Goal: Task Accomplishment & Management: Complete application form

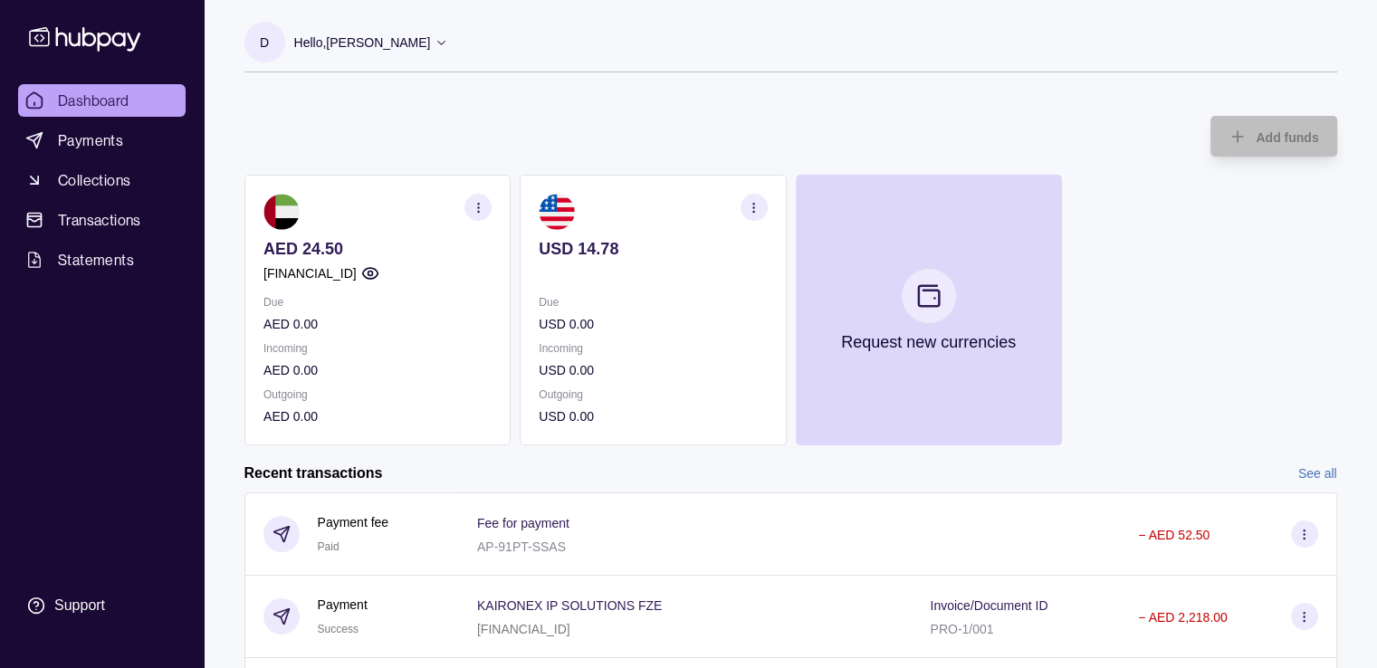
drag, startPoint x: 665, startPoint y: 124, endPoint x: 1315, endPoint y: 174, distance: 652.1
click at [670, 123] on div "Add funds AED 24.50 [FINANCIAL_ID] Due AED 0.00 Incoming AED 0.00 Outgoing AED …" at bounding box center [790, 272] width 1093 height 348
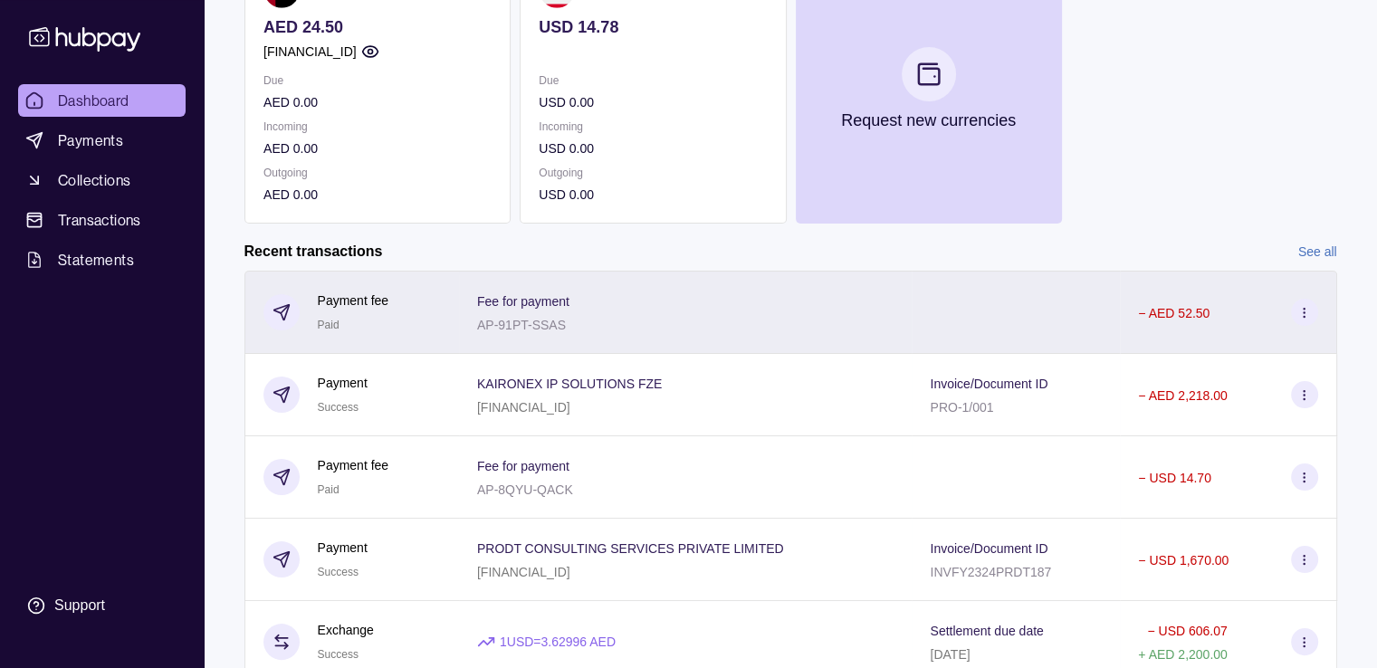
scroll to position [493, 0]
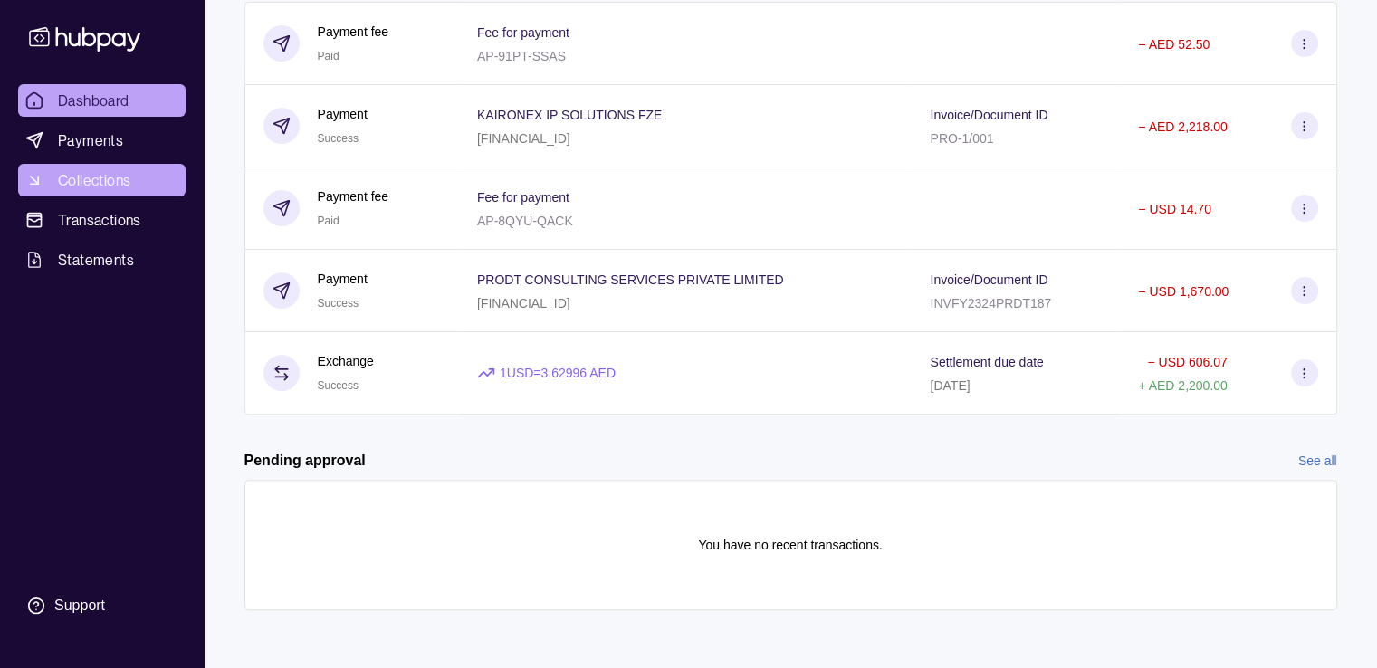
click at [120, 182] on span "Collections" at bounding box center [94, 180] width 72 height 22
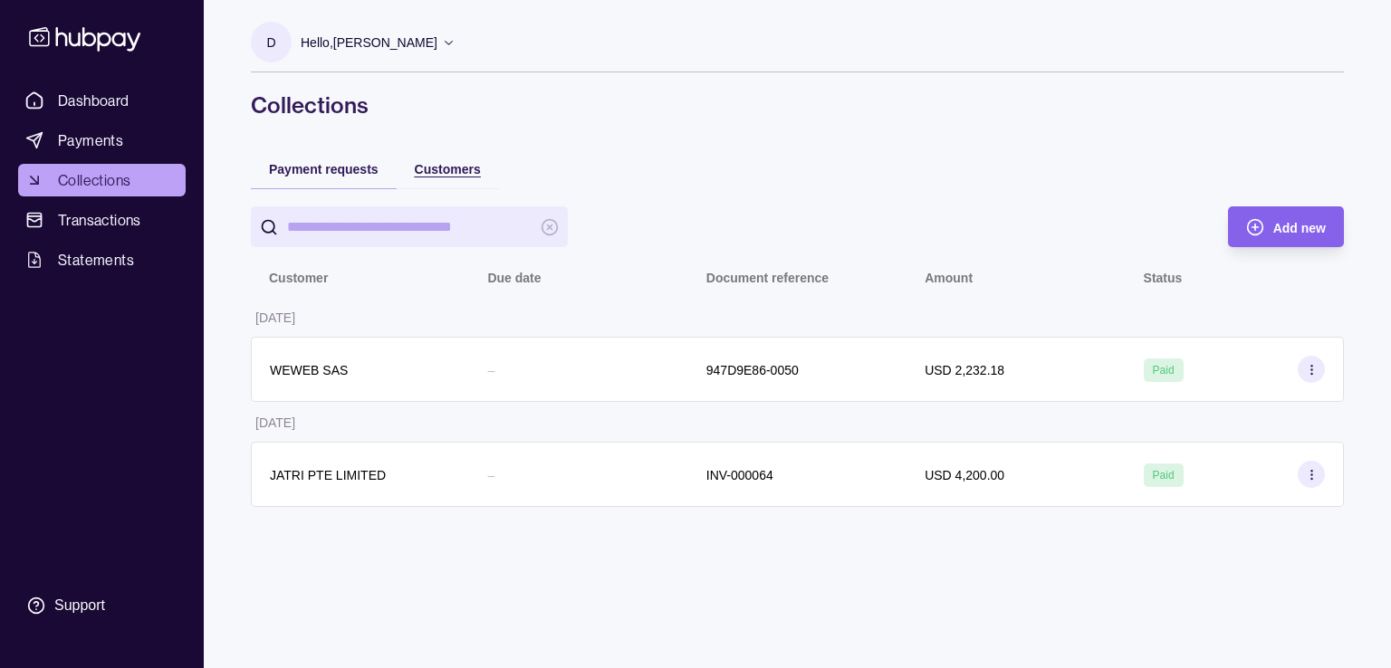
click at [470, 172] on span "Customers" at bounding box center [448, 169] width 66 height 14
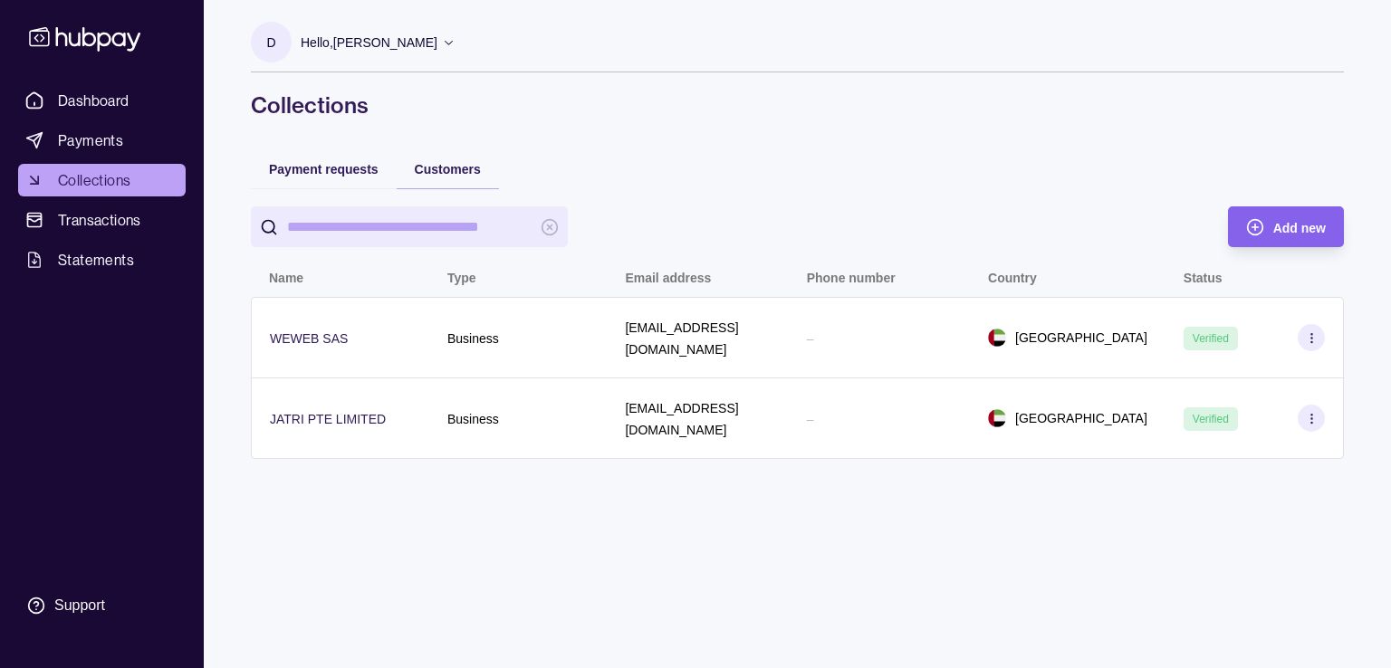
click at [461, 241] on input "search" at bounding box center [409, 226] width 244 height 41
click at [356, 171] on span "Payment requests" at bounding box center [324, 169] width 110 height 14
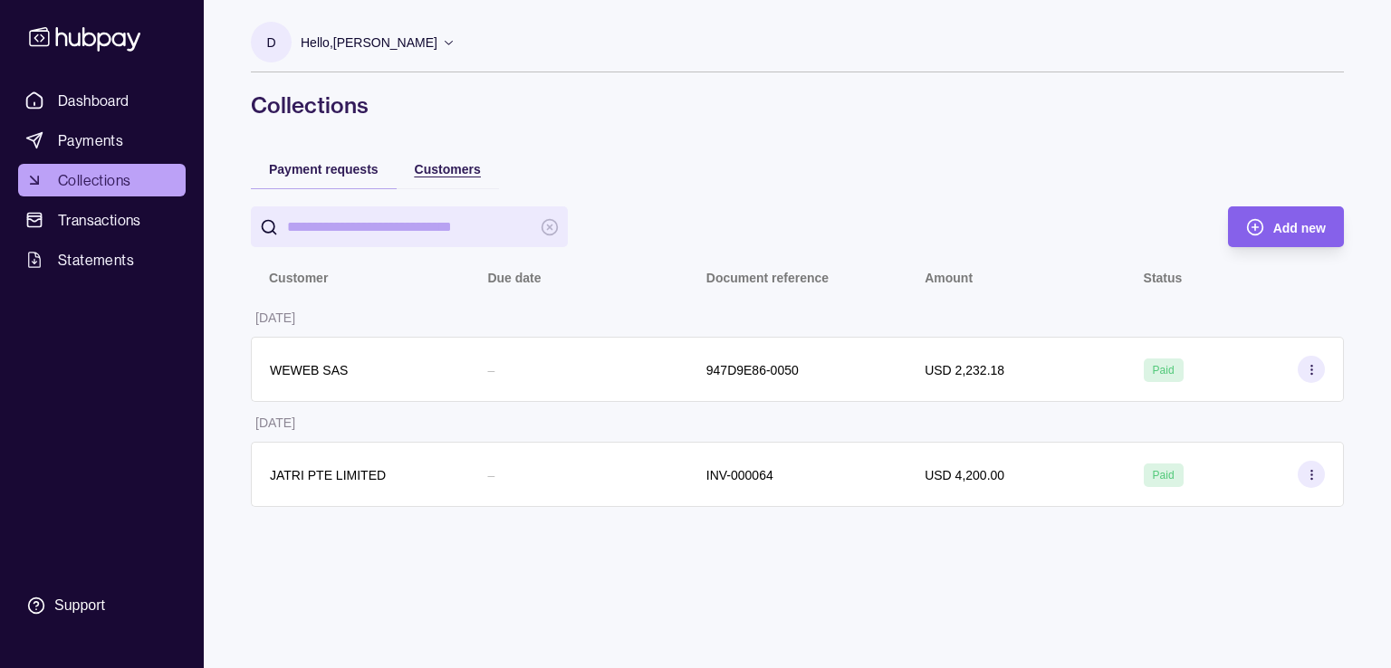
click at [440, 171] on span "Customers" at bounding box center [448, 169] width 66 height 14
click at [348, 175] on span "Payment requests" at bounding box center [324, 169] width 110 height 14
click at [438, 168] on span "Customers" at bounding box center [448, 169] width 66 height 14
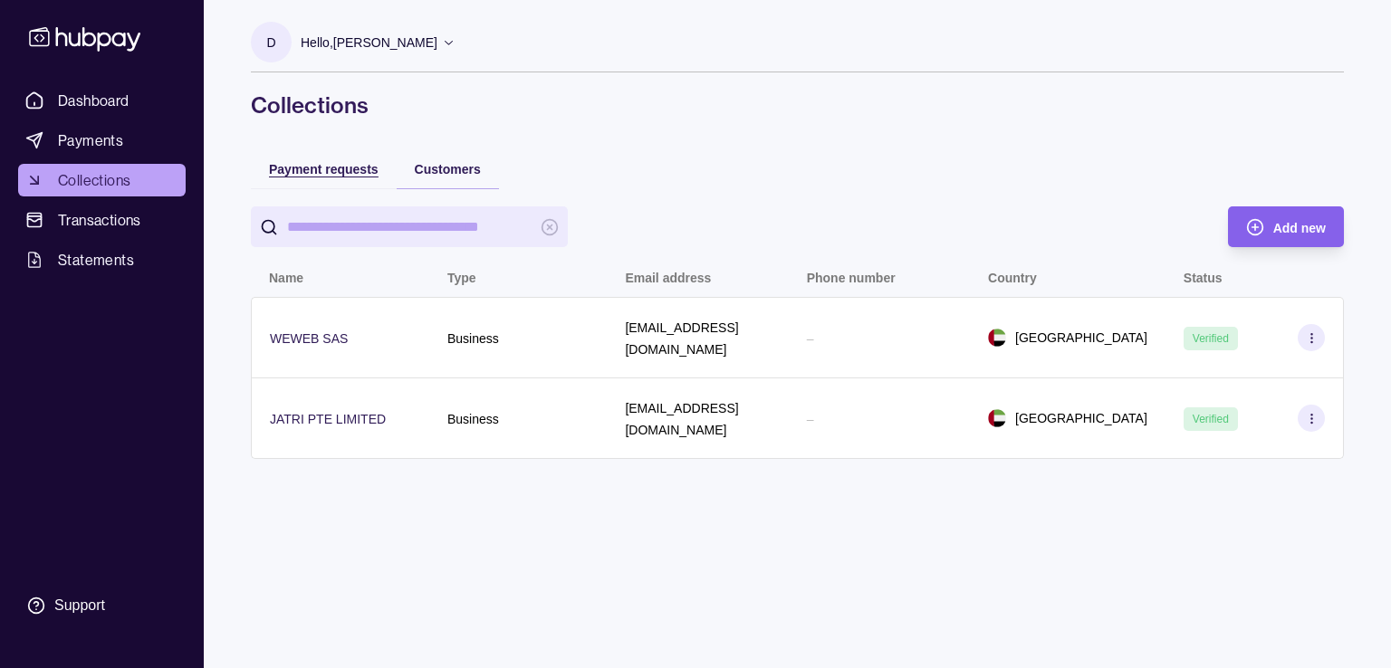
click at [375, 168] on span "Payment requests" at bounding box center [324, 169] width 110 height 14
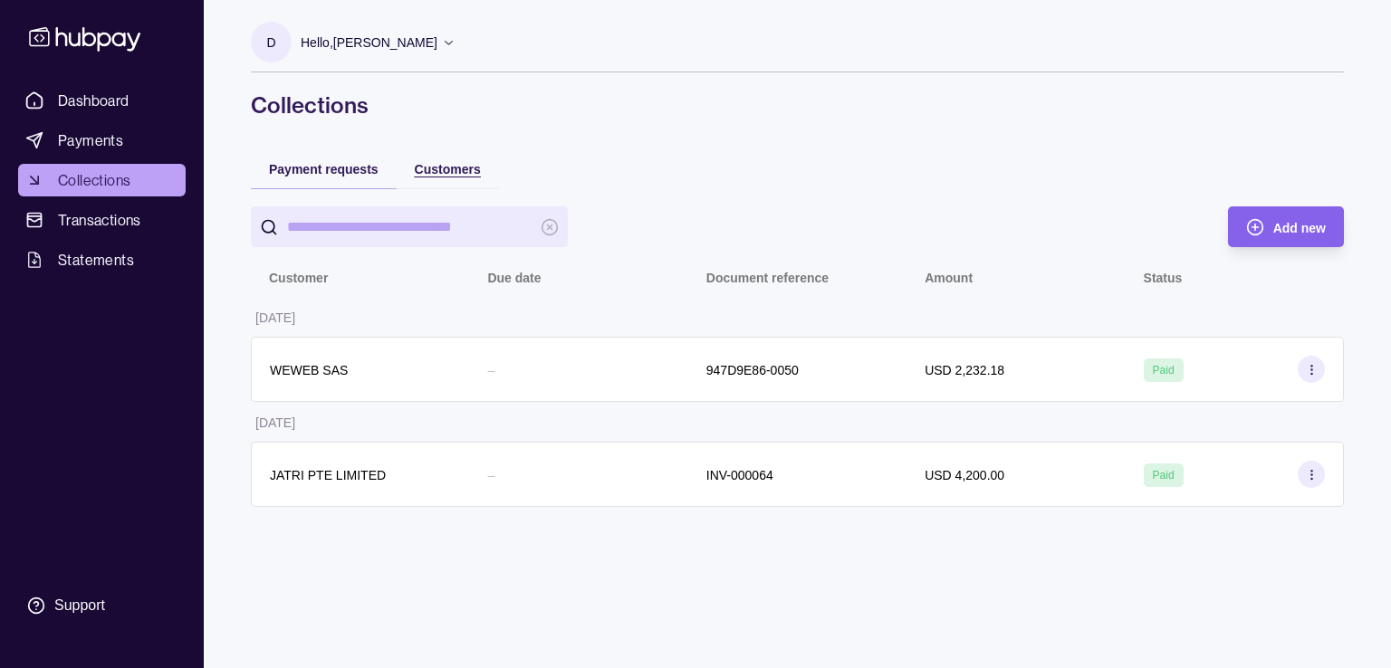
click at [431, 168] on span "Customers" at bounding box center [448, 169] width 66 height 14
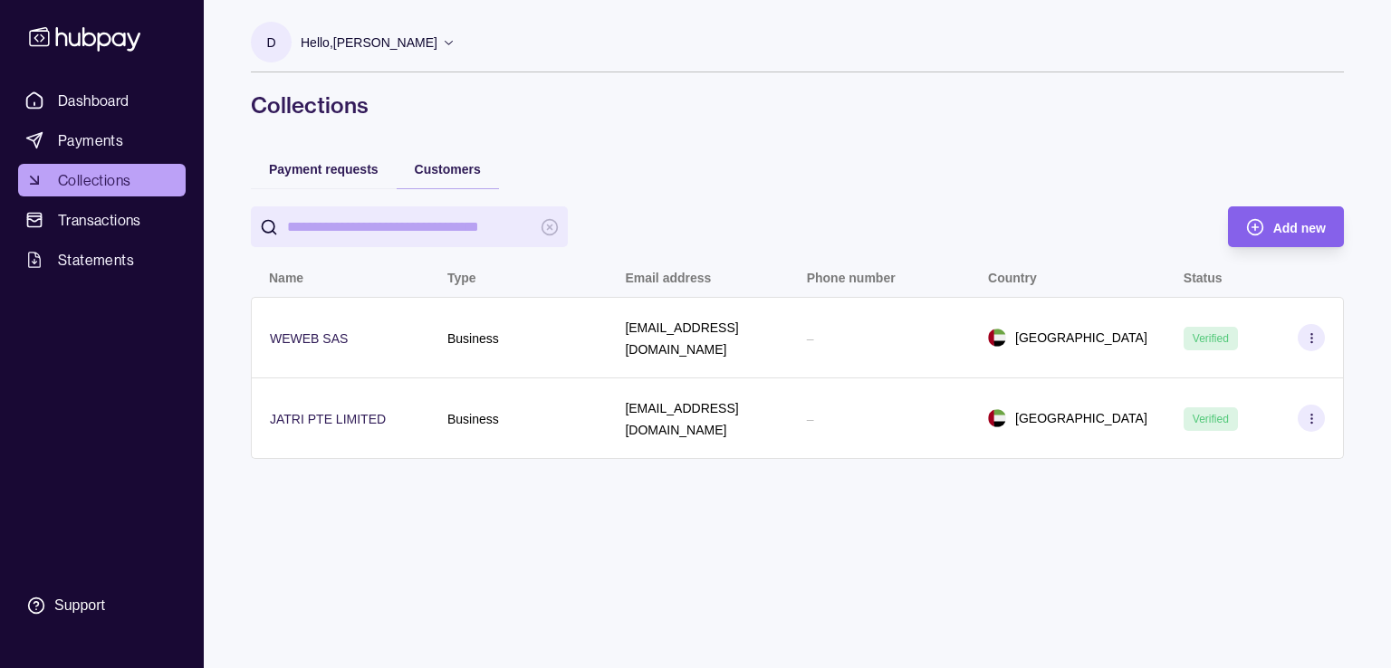
click at [358, 182] on div "Payment requests" at bounding box center [324, 169] width 146 height 40
click at [360, 174] on span "Payment requests" at bounding box center [324, 169] width 110 height 14
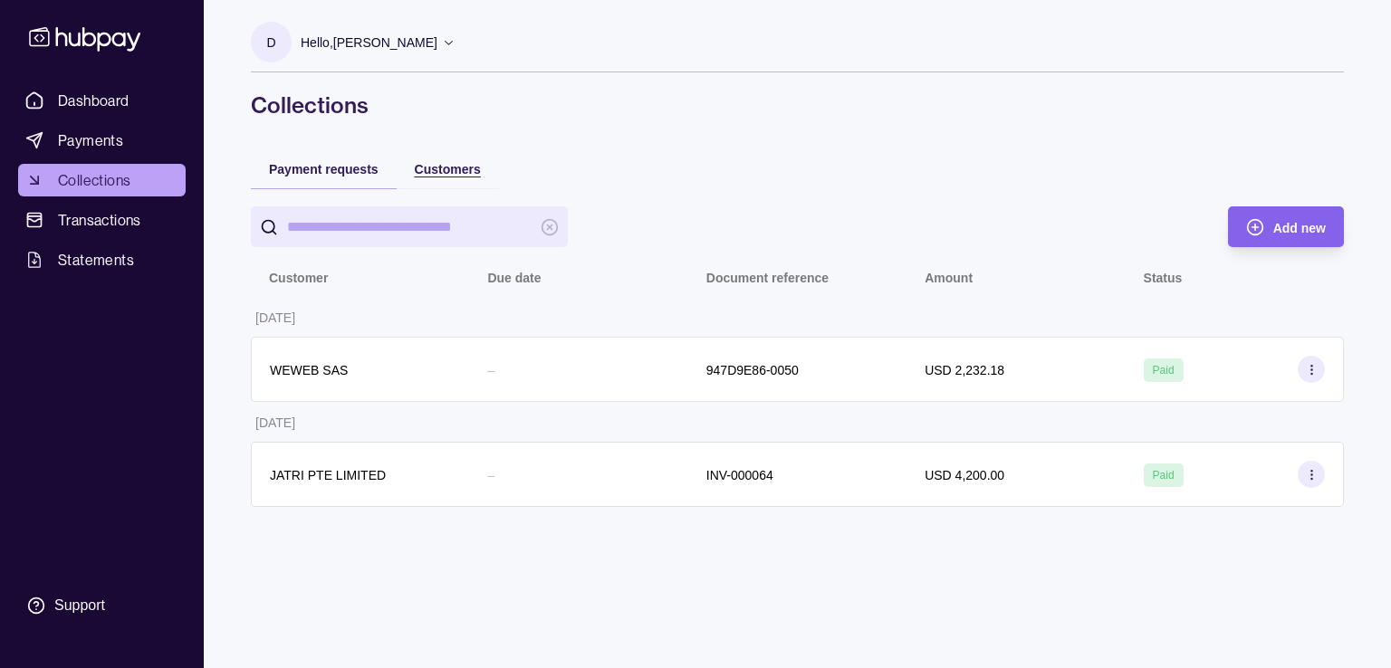
click at [434, 168] on span "Customers" at bounding box center [448, 169] width 66 height 14
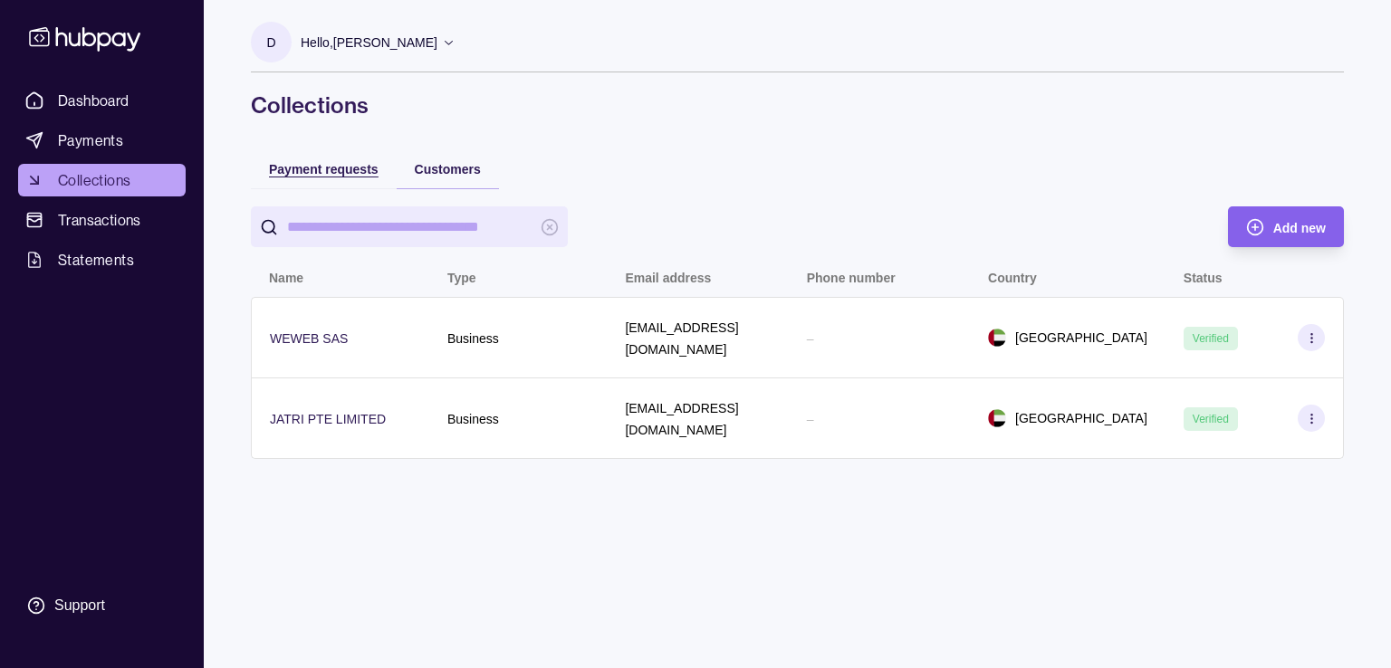
click at [370, 168] on span "Payment requests" at bounding box center [324, 169] width 110 height 14
click at [436, 168] on span "Customers" at bounding box center [448, 169] width 66 height 14
click at [309, 186] on div "Payment requests" at bounding box center [324, 169] width 146 height 40
drag, startPoint x: 347, startPoint y: 176, endPoint x: 330, endPoint y: 175, distance: 17.2
click at [338, 175] on span "Payment requests" at bounding box center [324, 169] width 110 height 14
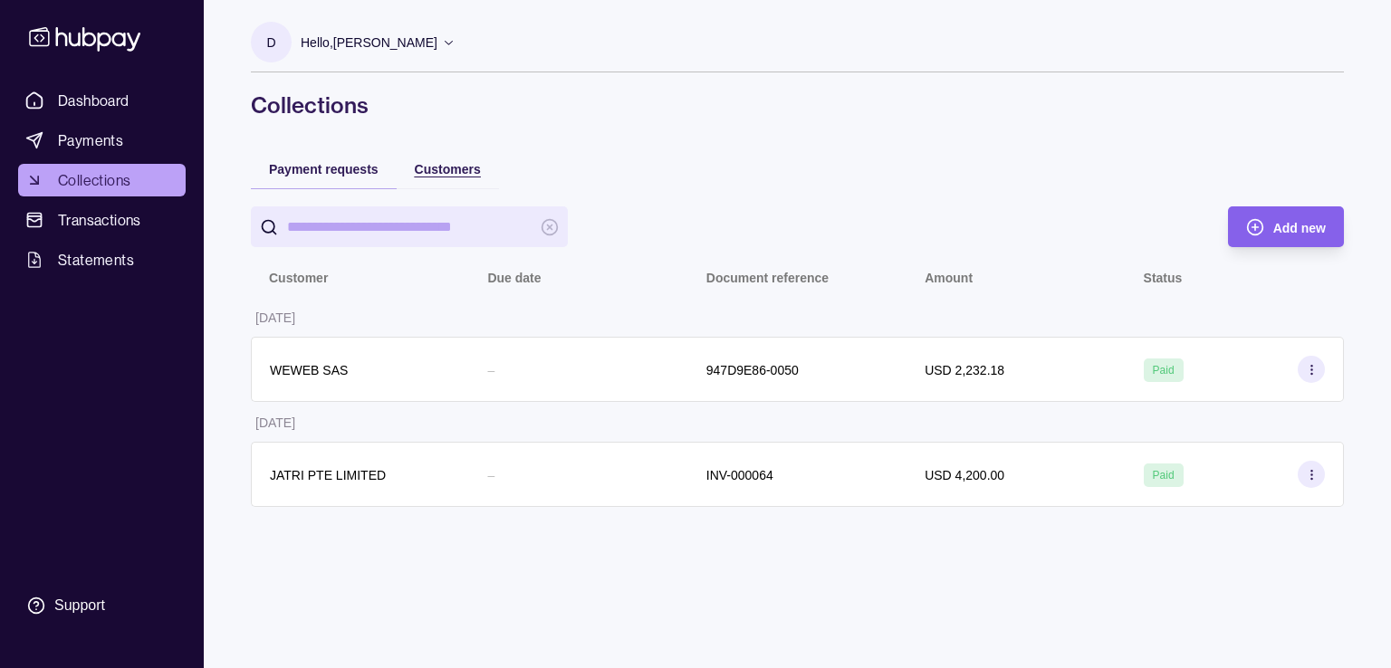
click at [427, 177] on div "Customers" at bounding box center [448, 169] width 66 height 22
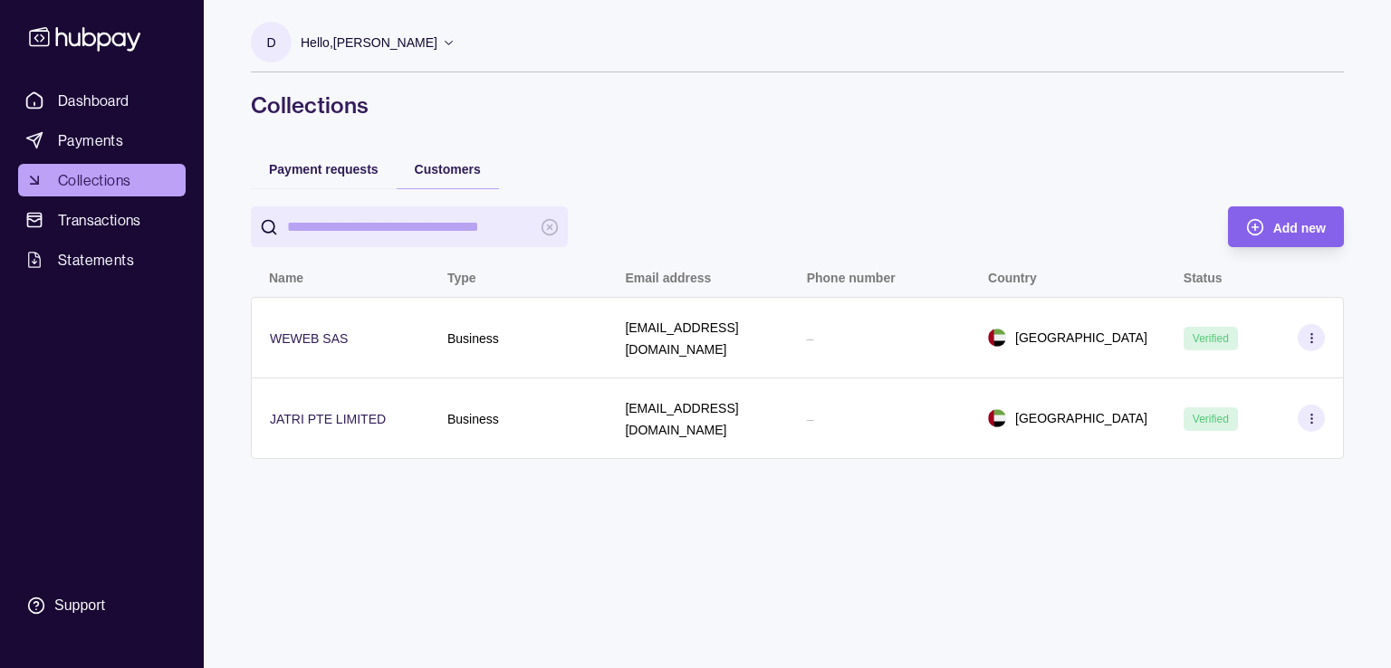
click at [896, 222] on div at bounding box center [721, 226] width 941 height 41
click at [65, 144] on span "Payments" at bounding box center [90, 140] width 65 height 22
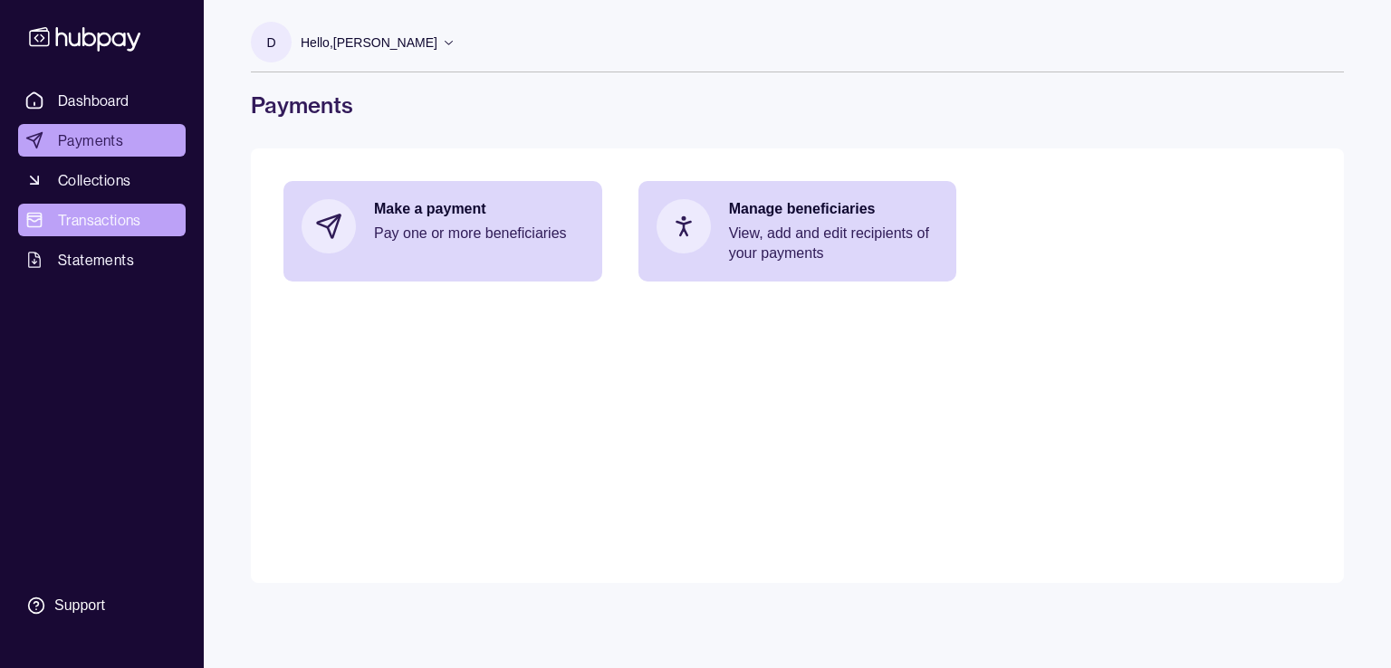
click at [155, 224] on link "Transactions" at bounding box center [102, 220] width 168 height 33
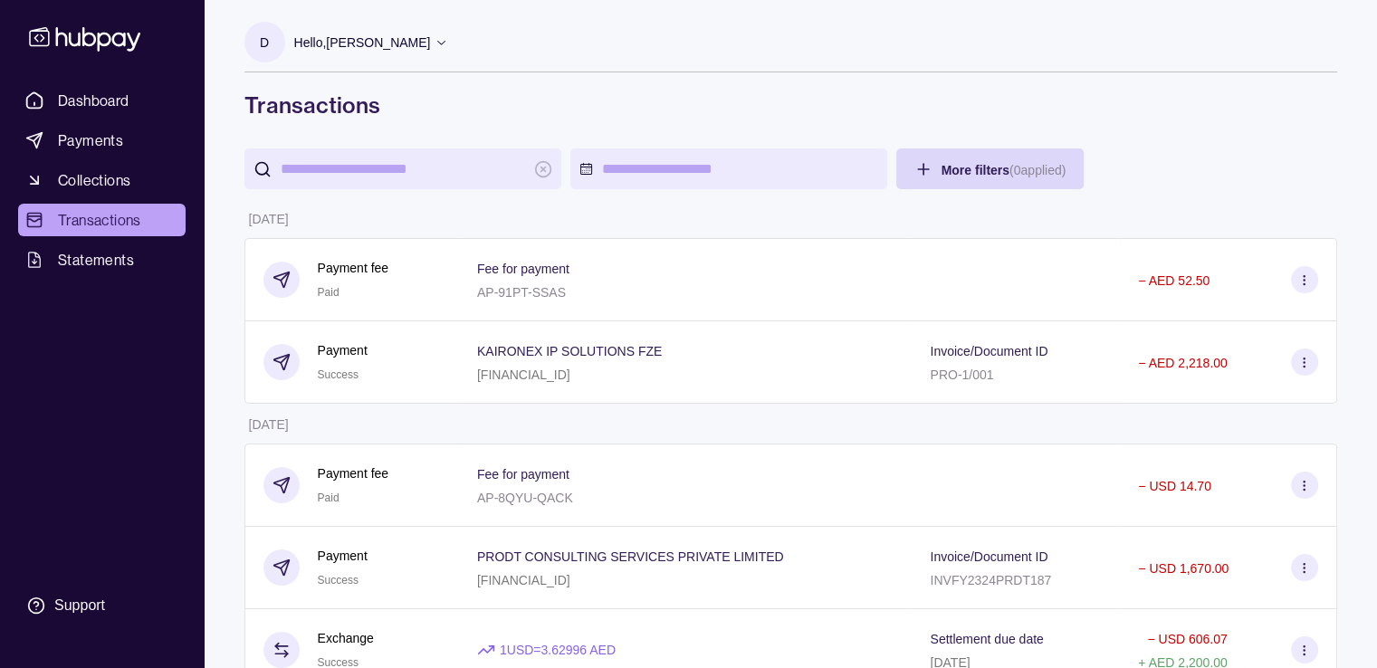
click at [92, 93] on span "Dashboard" at bounding box center [94, 101] width 72 height 22
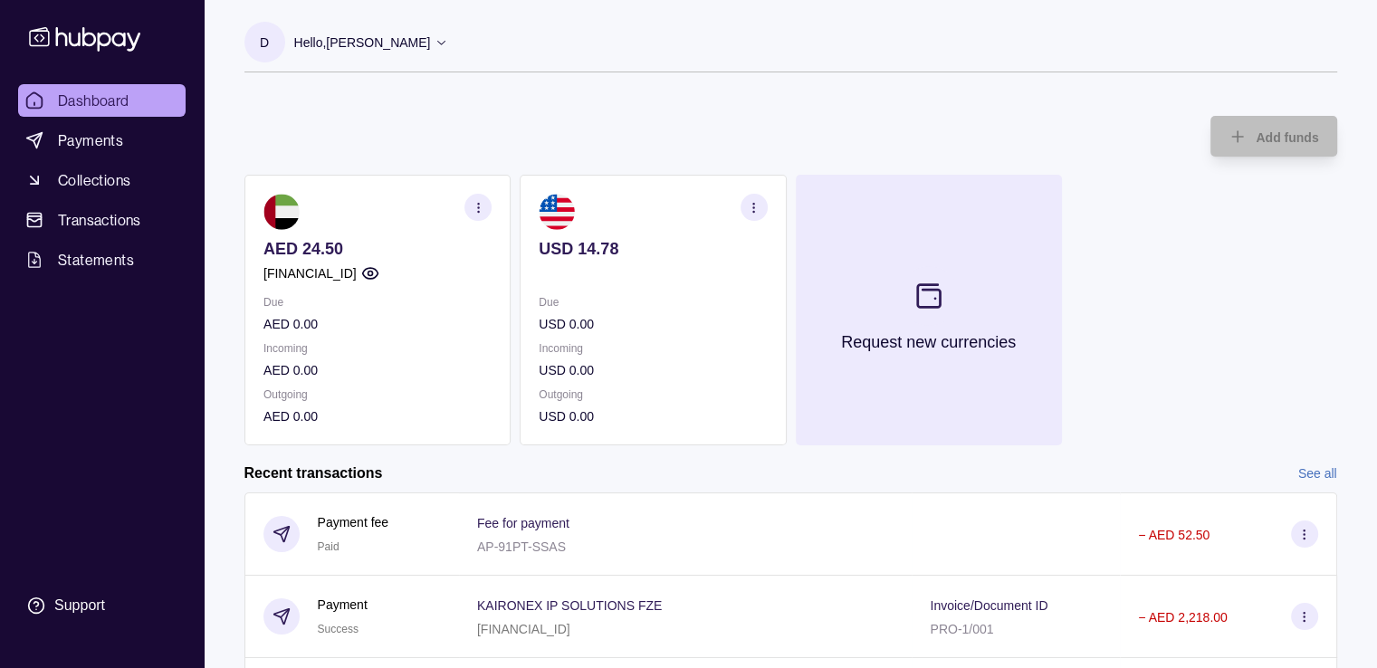
click at [936, 314] on section at bounding box center [928, 296] width 60 height 60
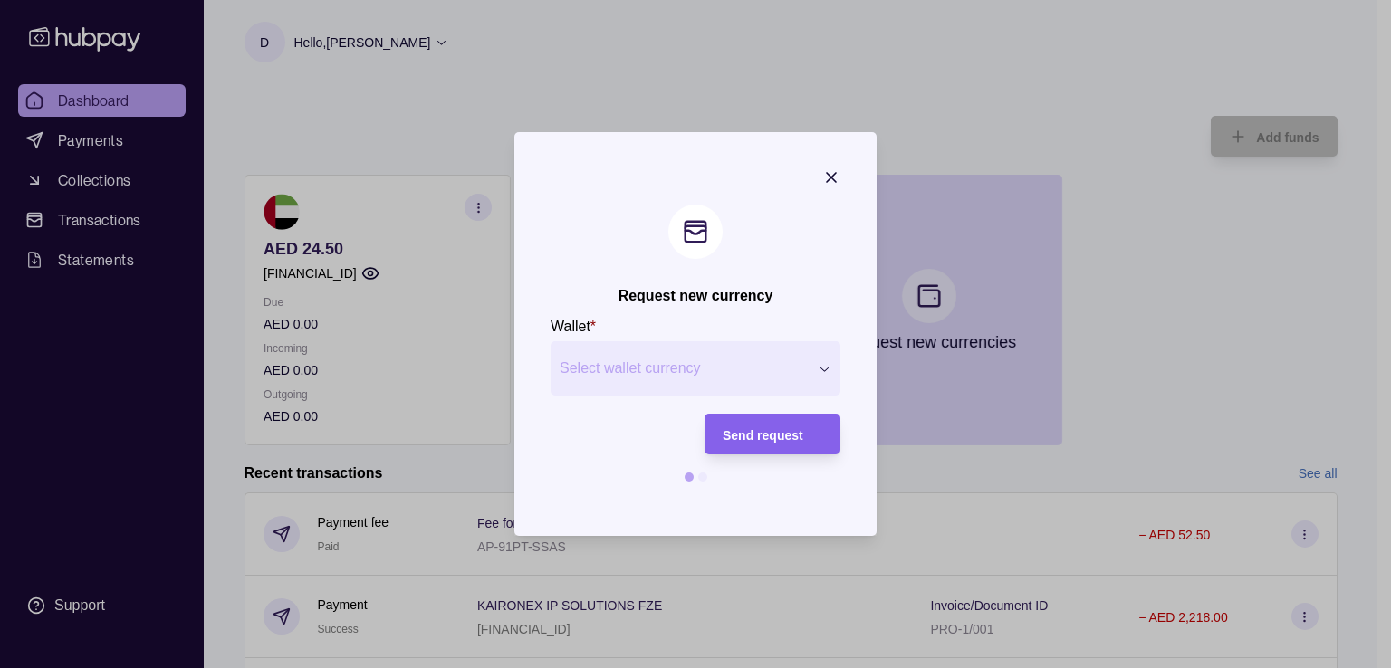
click at [811, 367] on button "Select wallet currency" at bounding box center [696, 368] width 290 height 54
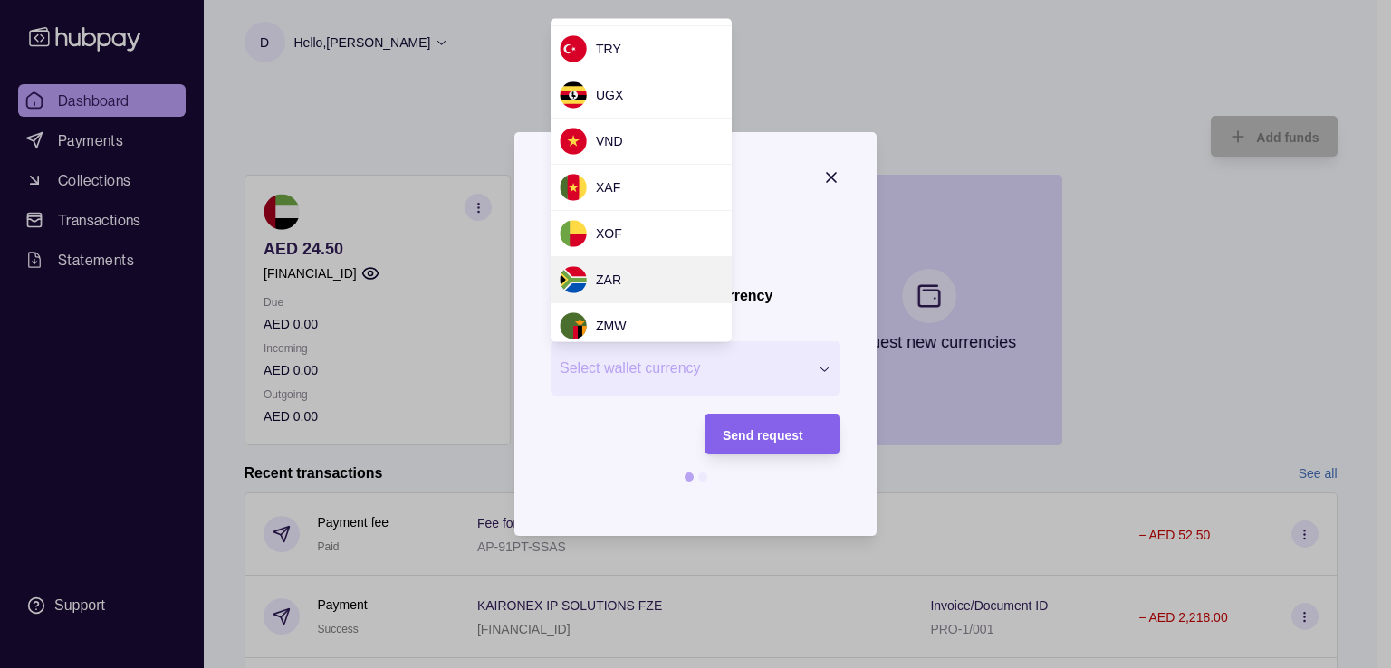
scroll to position [138, 0]
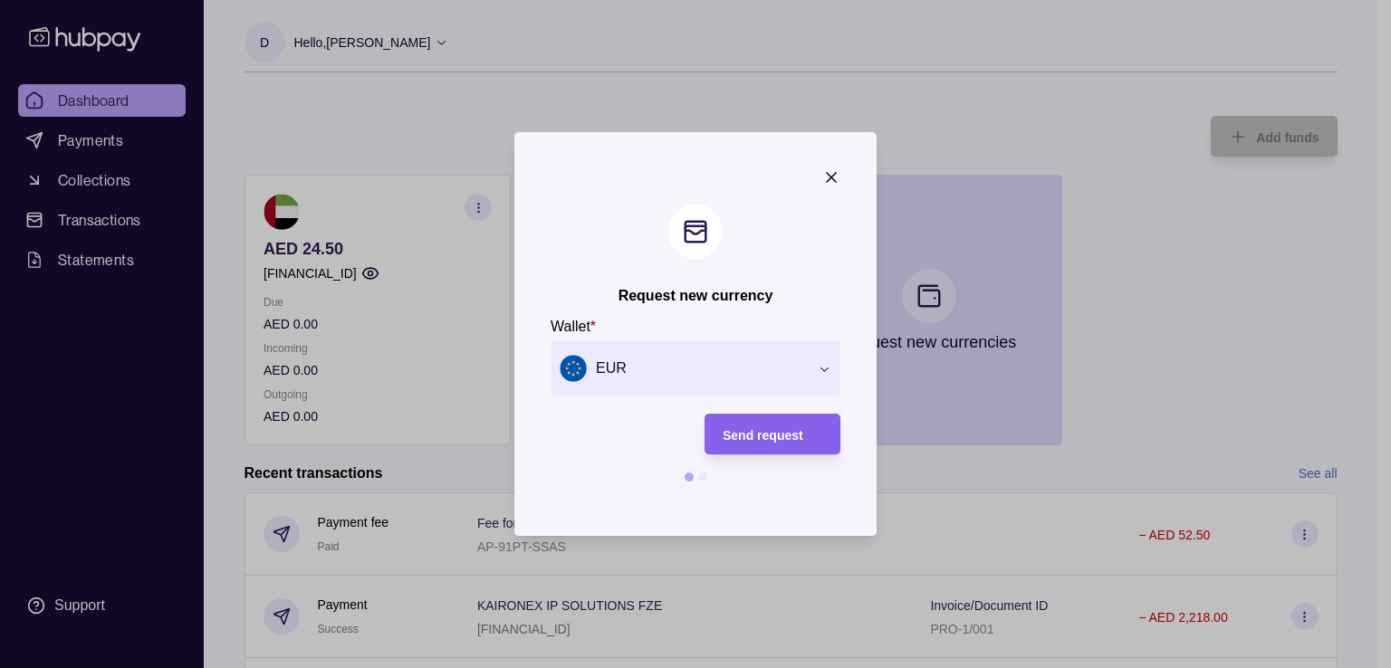
click at [833, 182] on icon "button" at bounding box center [831, 177] width 18 height 18
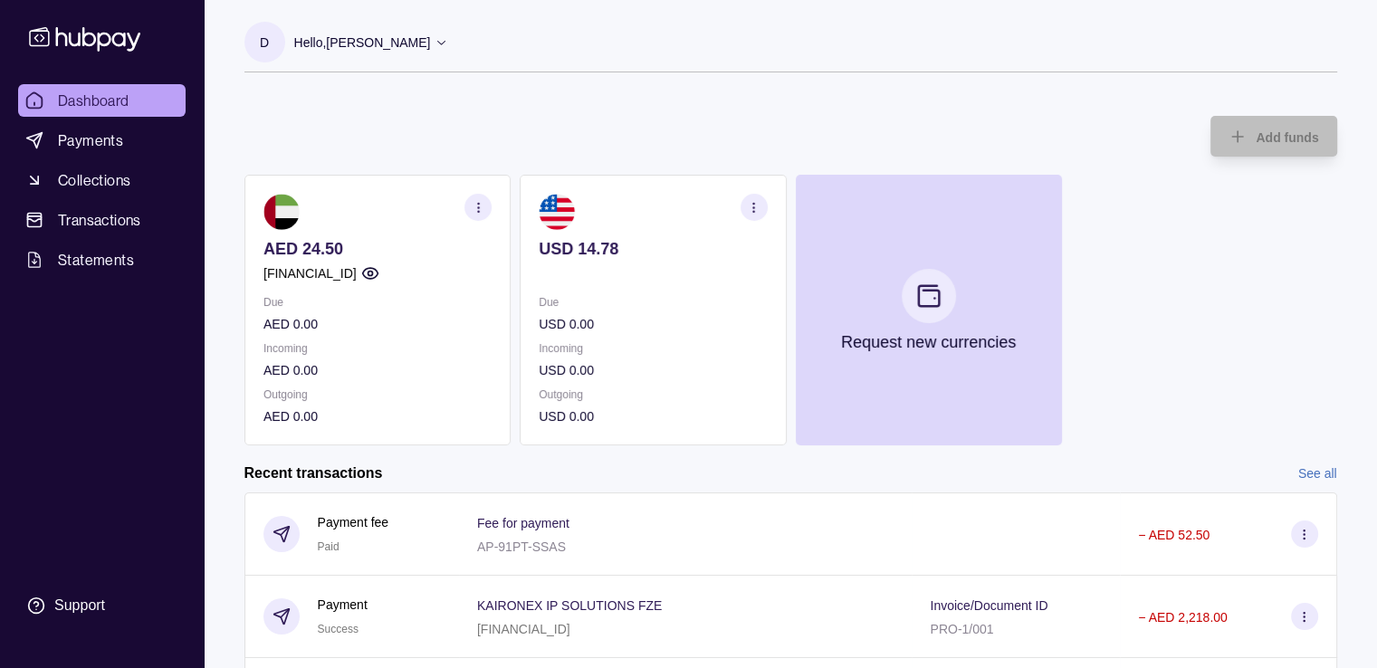
click at [1111, 266] on div "AED 24.50 [FINANCIAL_ID] Due AED 0.00 Incoming AED 0.00 Outgoing AED 0.00 USD 1…" at bounding box center [790, 310] width 1093 height 271
click at [105, 184] on span "Collections" at bounding box center [94, 180] width 72 height 22
click at [448, 44] on icon at bounding box center [442, 42] width 14 height 14
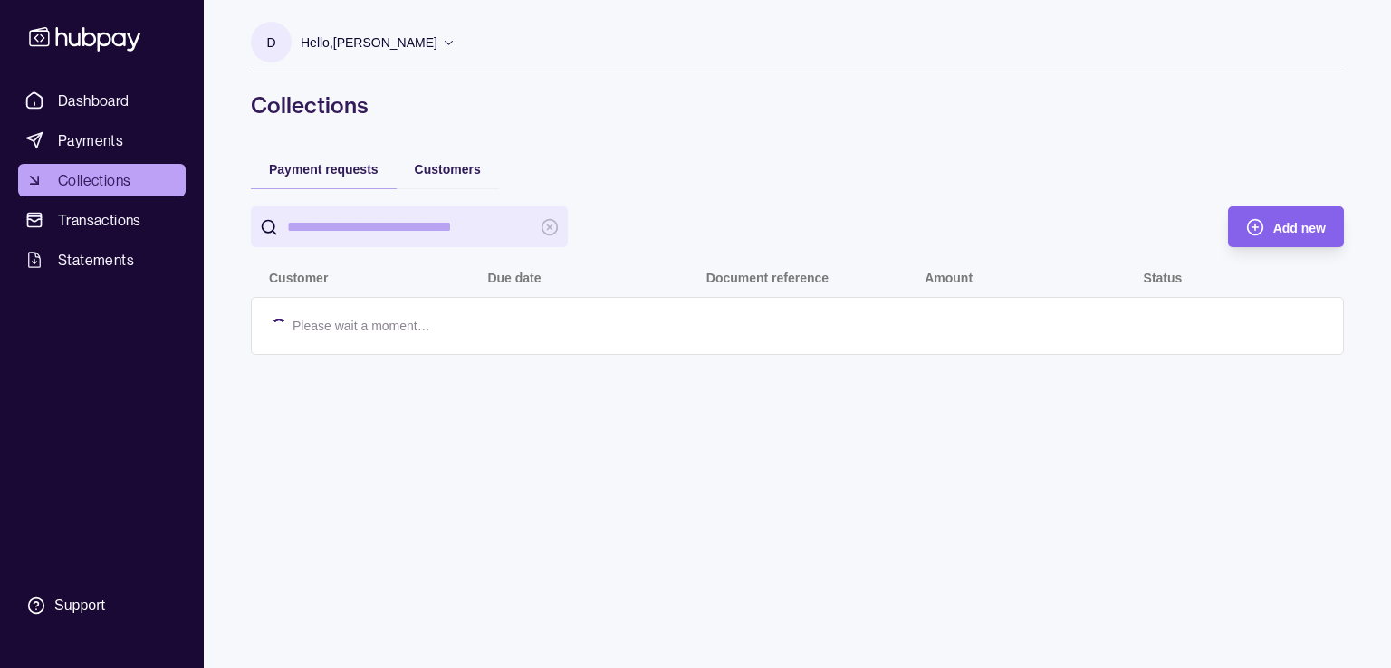
click at [430, 179] on div "Customers" at bounding box center [448, 169] width 102 height 40
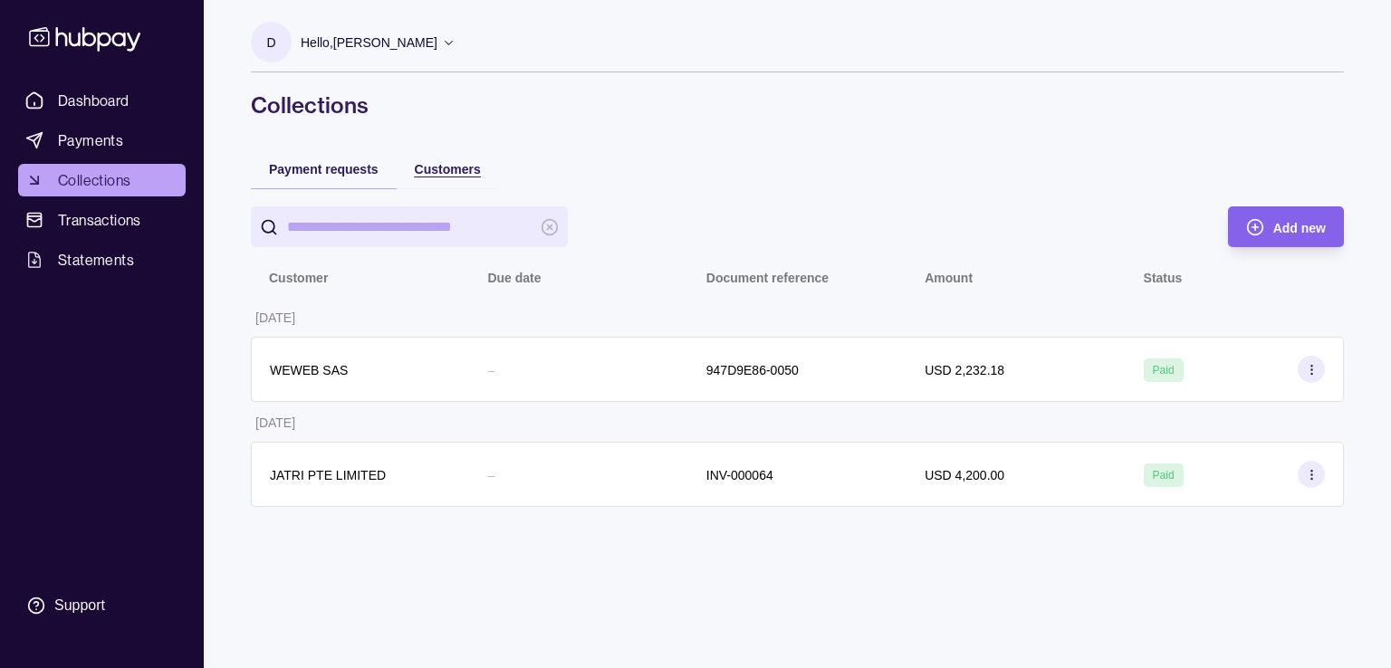
click at [431, 171] on span "Customers" at bounding box center [448, 169] width 66 height 14
click at [332, 166] on span "Payment requests" at bounding box center [324, 169] width 110 height 14
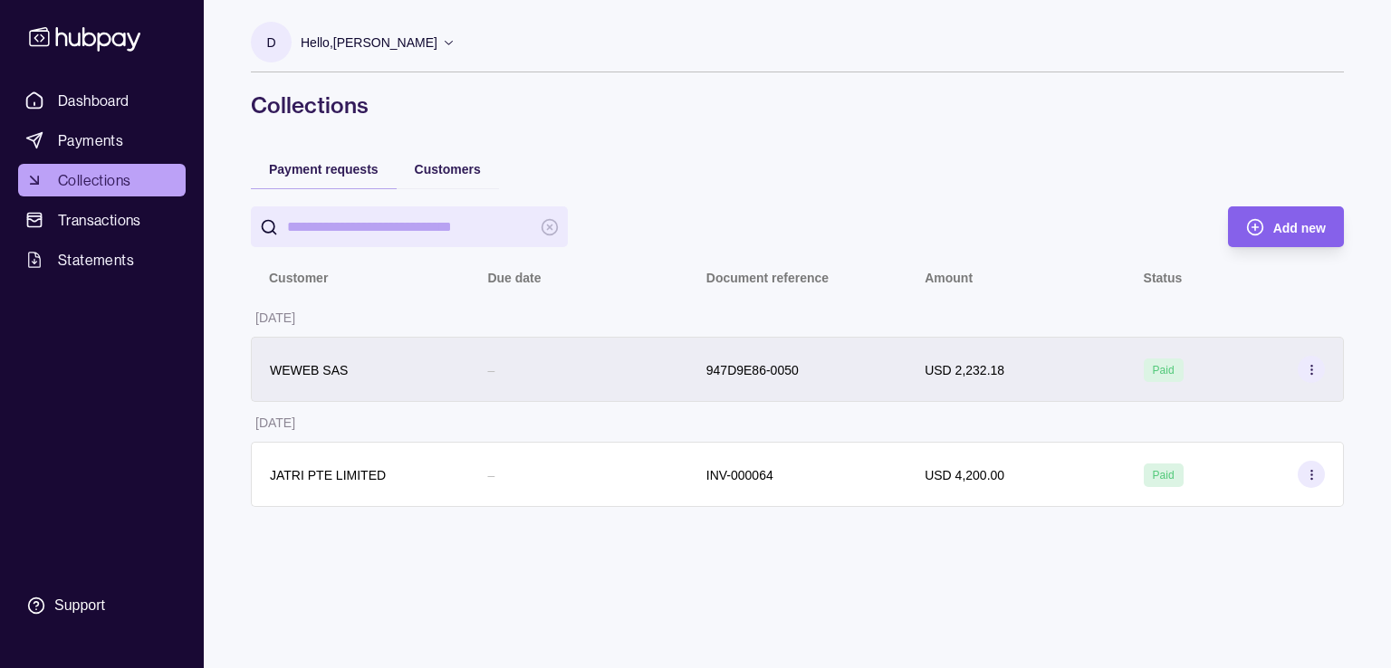
click at [1316, 365] on icon at bounding box center [1312, 370] width 14 height 14
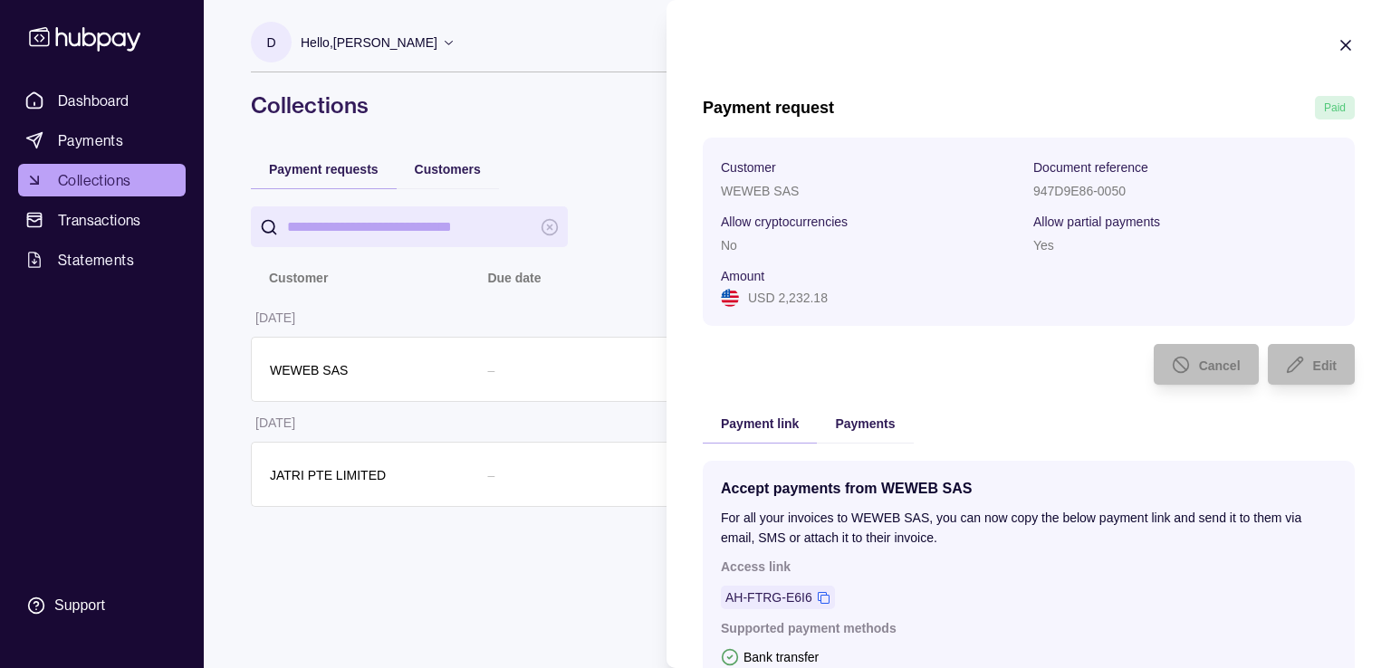
click at [538, 599] on html "Dashboard Payments Collections Transactions Statements Support D Hello, [PERSON…" at bounding box center [695, 334] width 1391 height 668
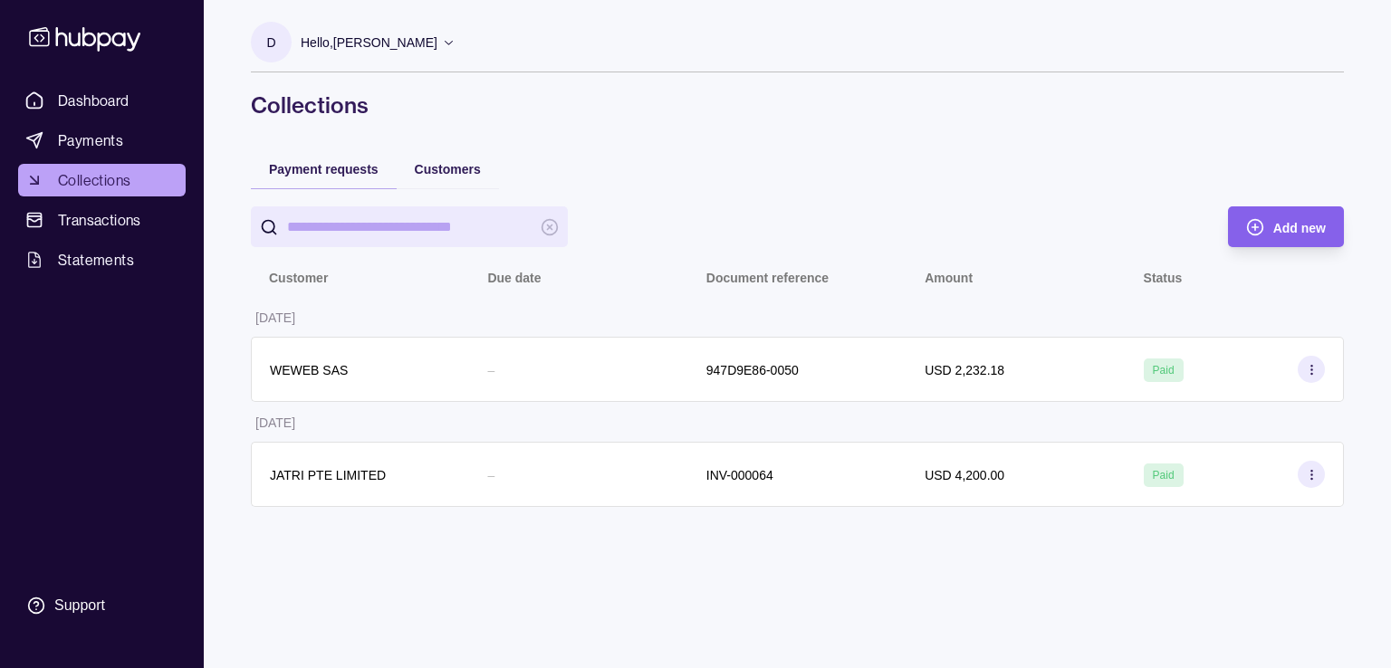
click at [407, 181] on div "Customers" at bounding box center [448, 169] width 102 height 40
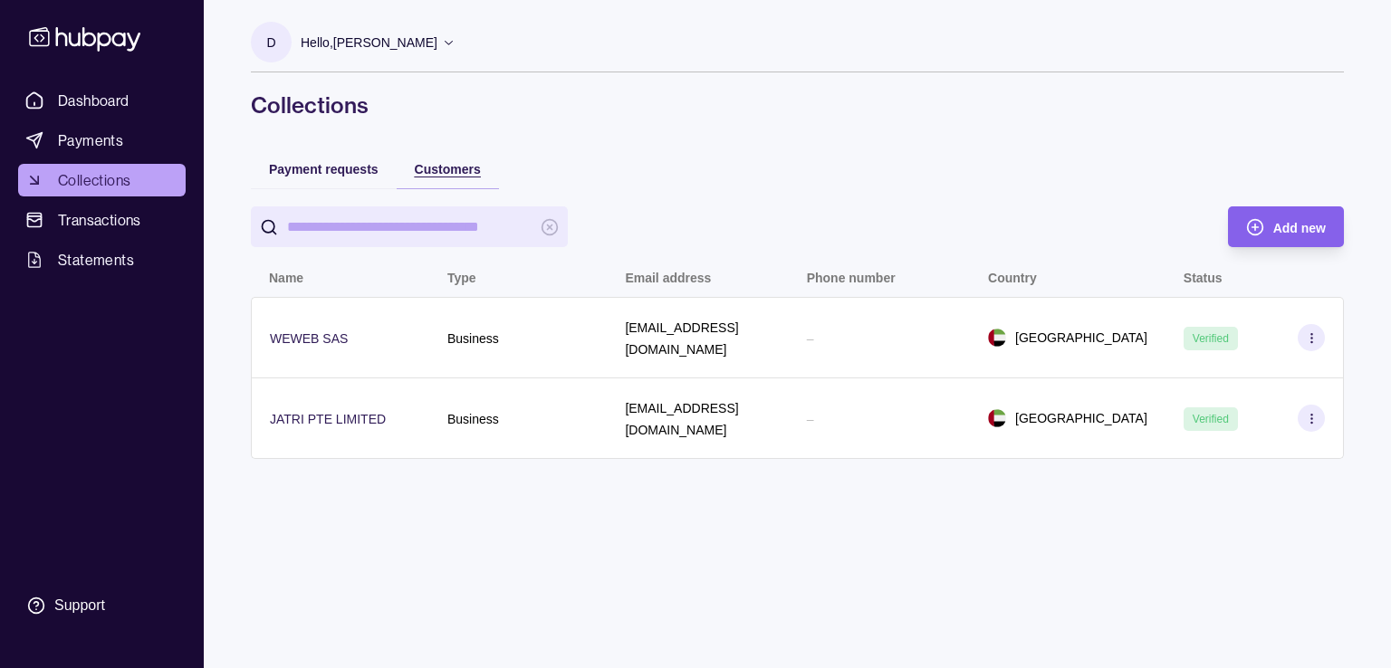
click at [427, 171] on span "Customers" at bounding box center [448, 169] width 66 height 14
click at [351, 172] on span "Payment requests" at bounding box center [324, 169] width 110 height 14
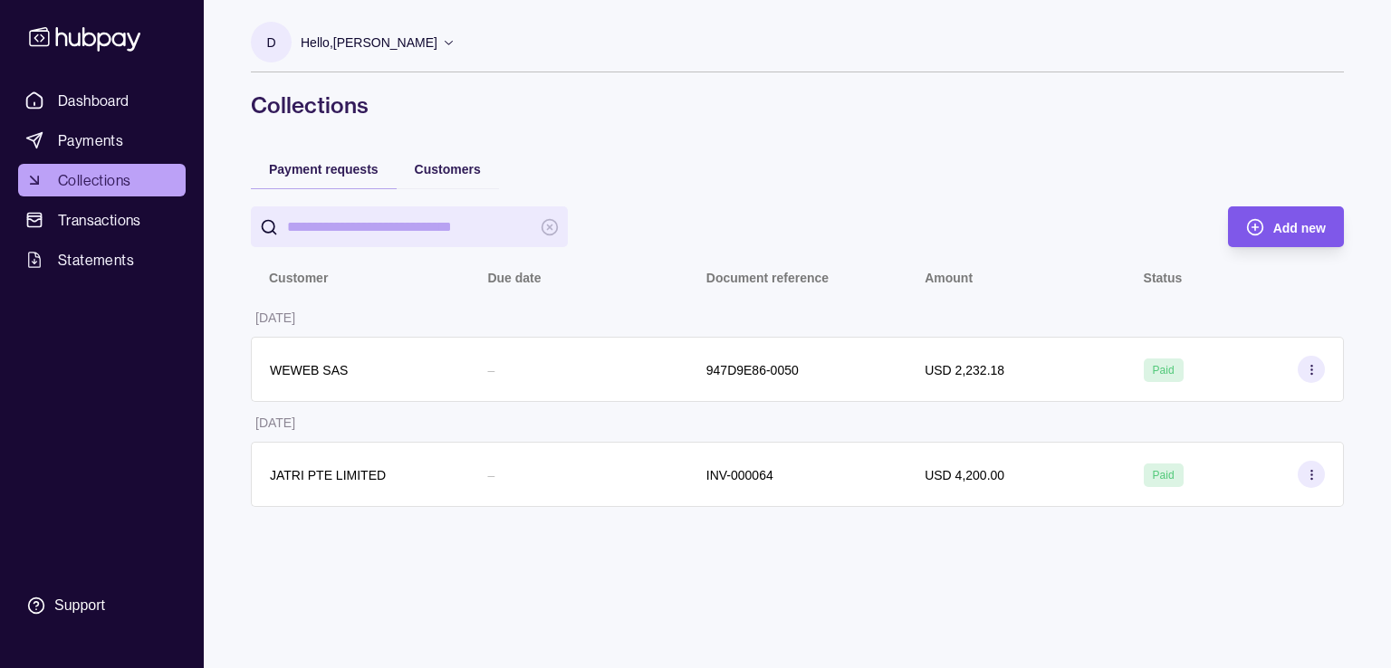
click at [1303, 235] on span "Add new" at bounding box center [1299, 228] width 53 height 14
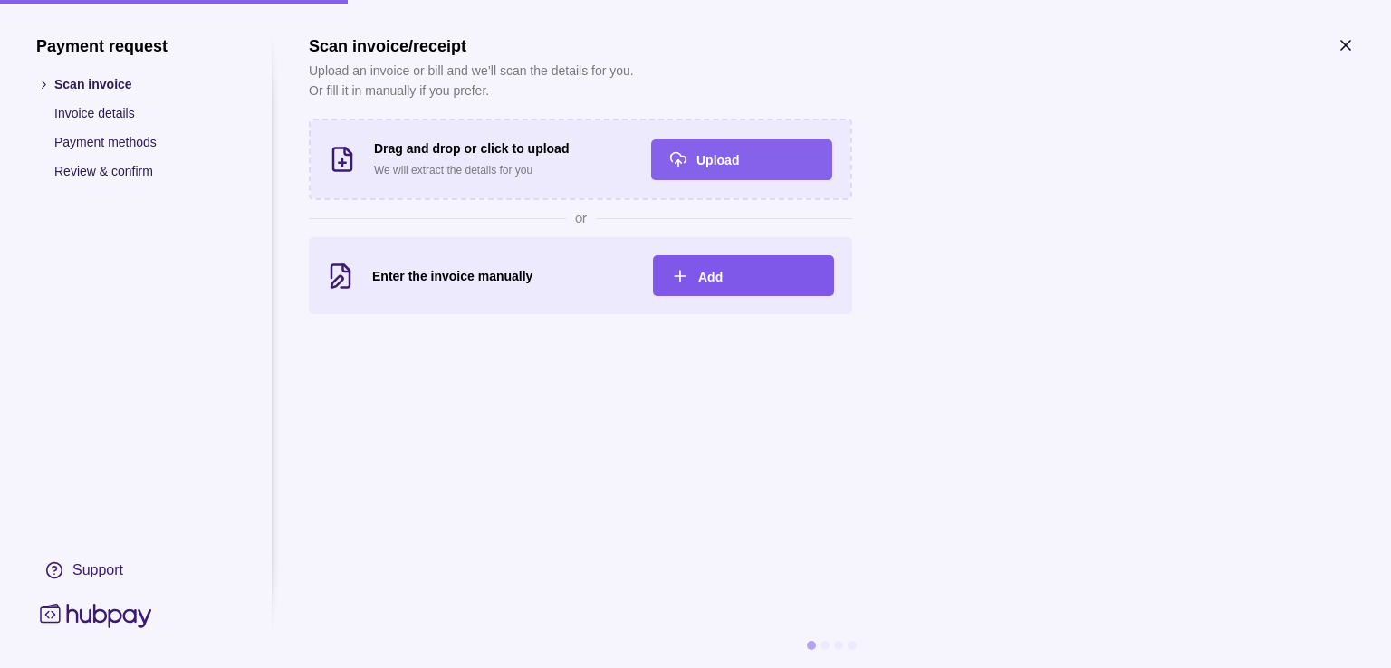
click at [710, 275] on span "Add" at bounding box center [710, 277] width 24 height 14
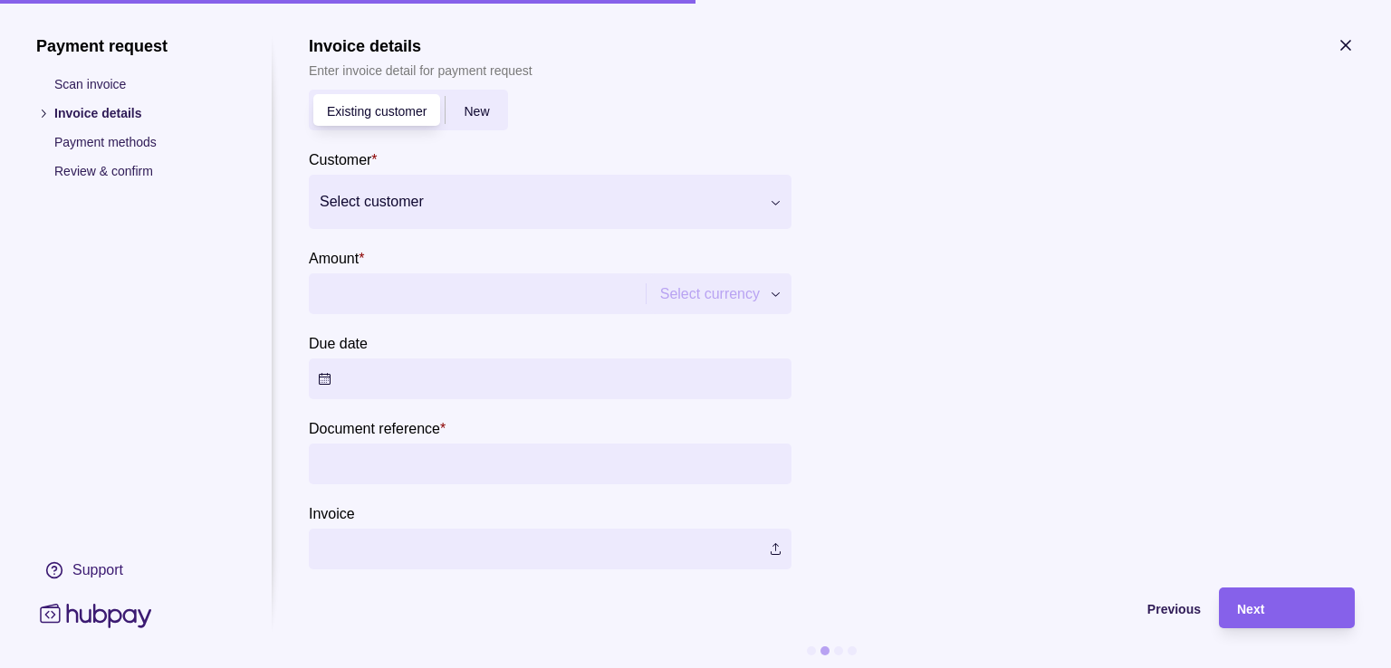
click at [410, 117] on span "Existing customer" at bounding box center [377, 111] width 100 height 14
click at [483, 112] on span "New" at bounding box center [476, 111] width 25 height 14
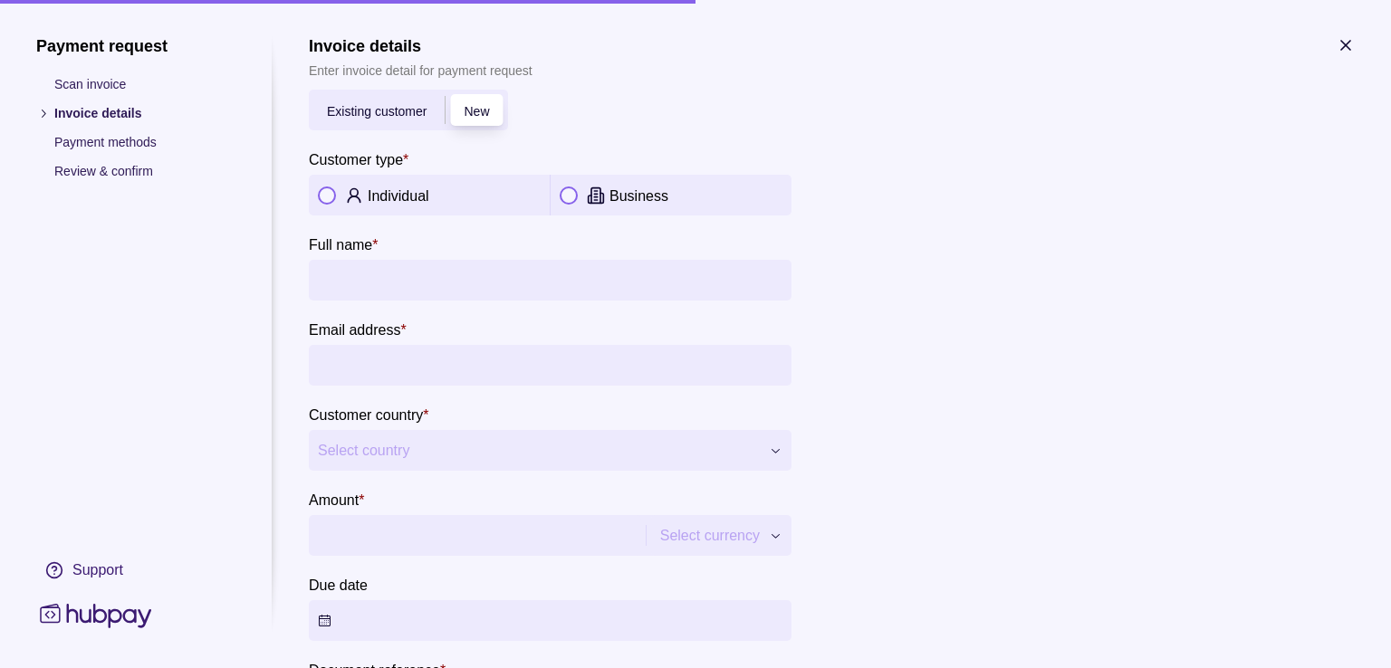
click at [372, 113] on span "Existing customer" at bounding box center [377, 111] width 100 height 14
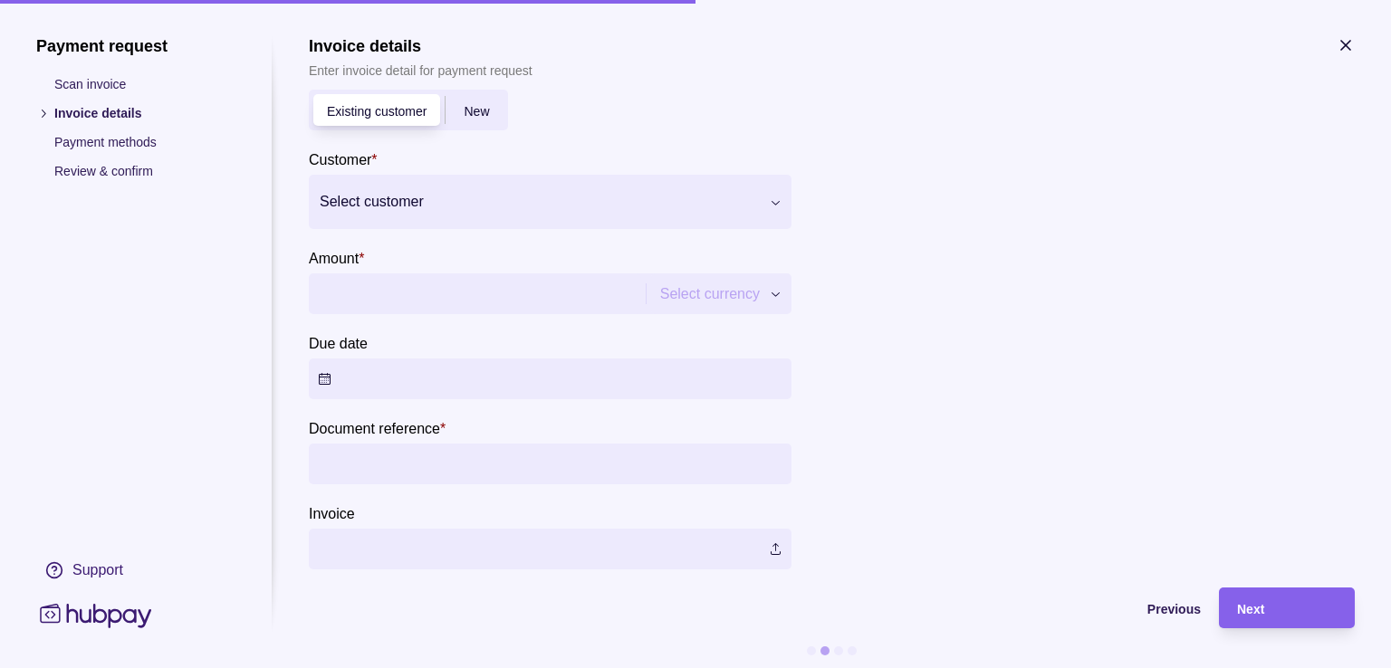
click at [461, 115] on div "New" at bounding box center [477, 111] width 62 height 22
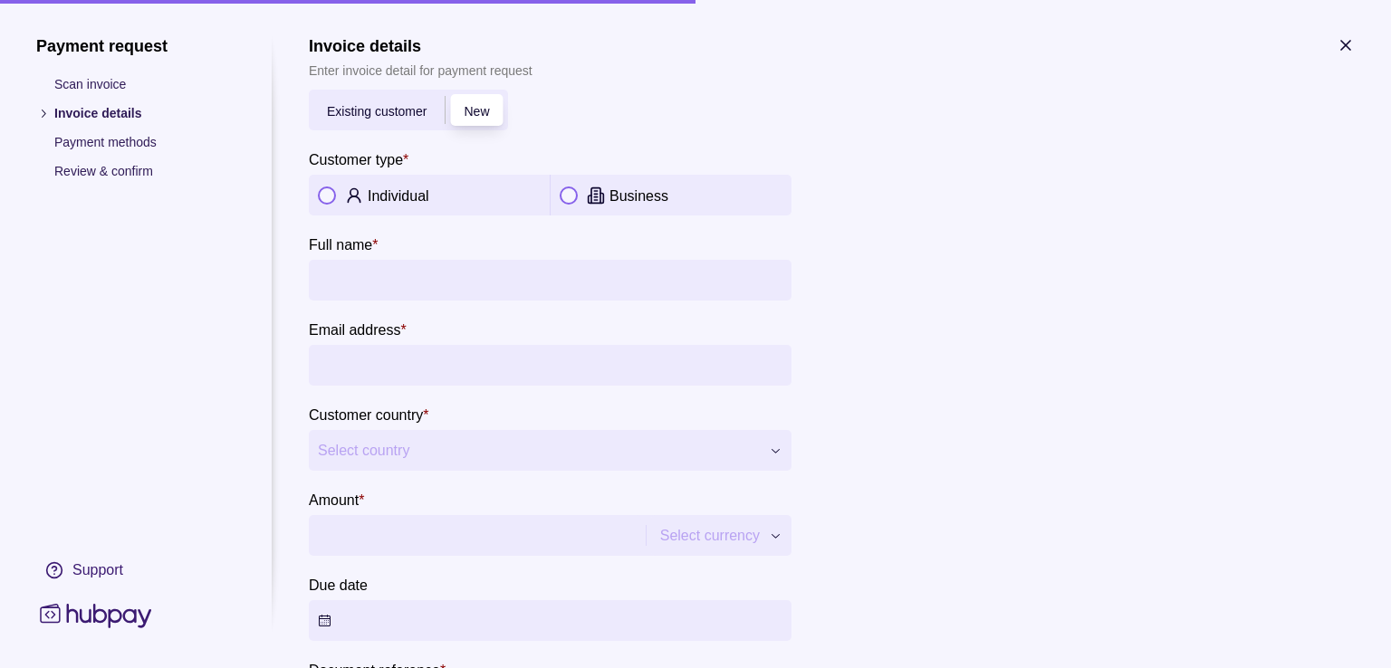
click at [330, 191] on button "button" at bounding box center [327, 196] width 18 height 18
click at [324, 191] on icon "button" at bounding box center [326, 195] width 9 height 9
click at [840, 250] on div at bounding box center [1081, 441] width 543 height 739
click at [60, 142] on p "Payment methods" at bounding box center [144, 142] width 181 height 20
click at [384, 120] on div "Existing customer" at bounding box center [377, 111] width 136 height 22
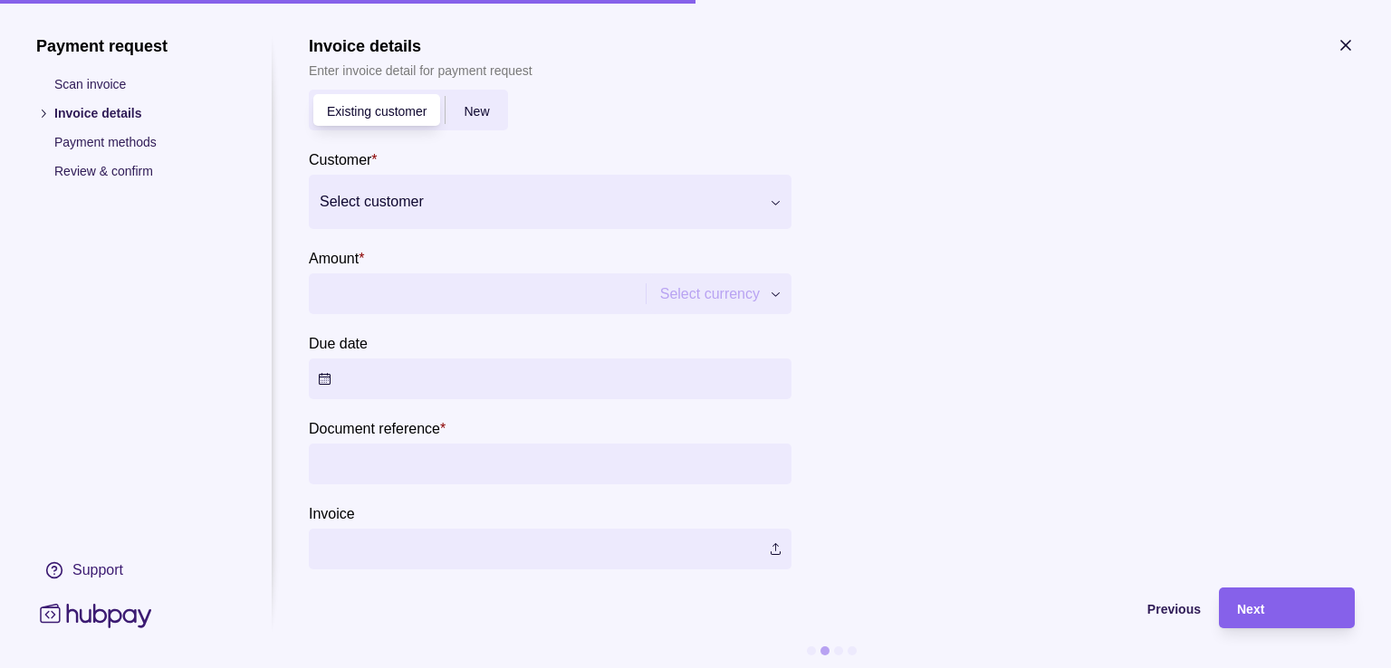
click at [464, 112] on span "New" at bounding box center [476, 111] width 25 height 14
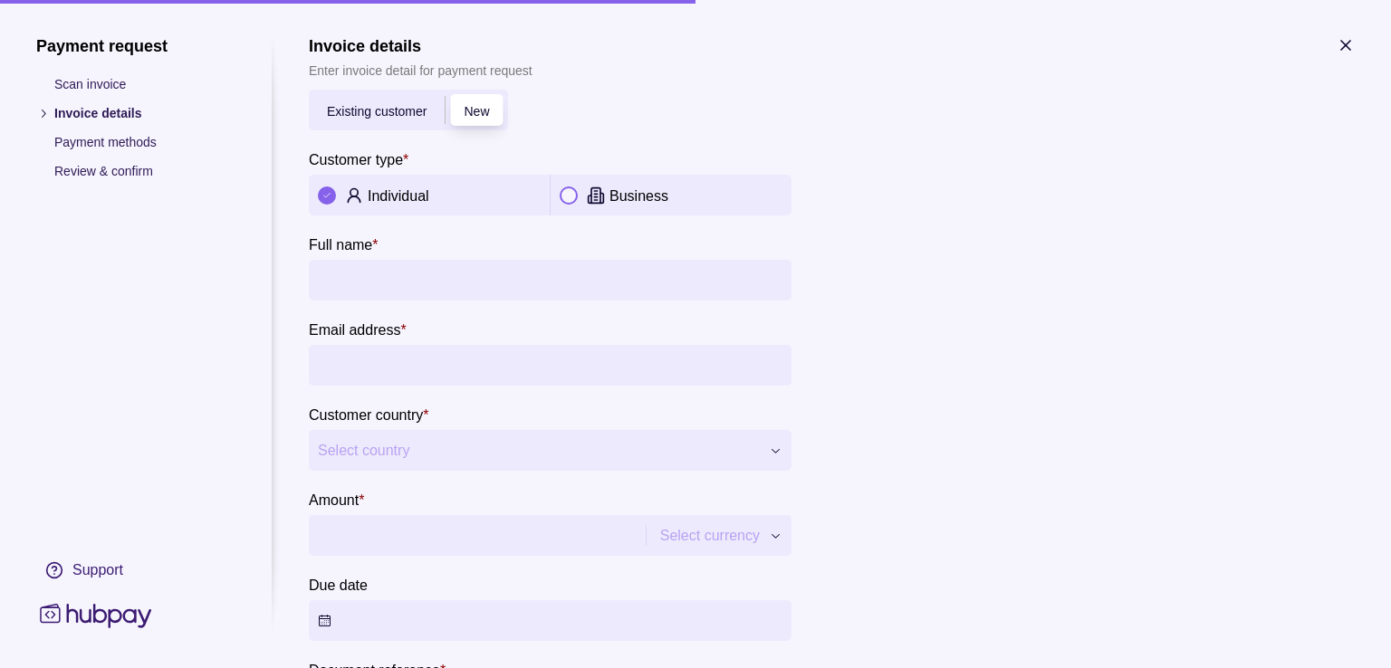
click at [407, 111] on span "Existing customer" at bounding box center [377, 111] width 100 height 14
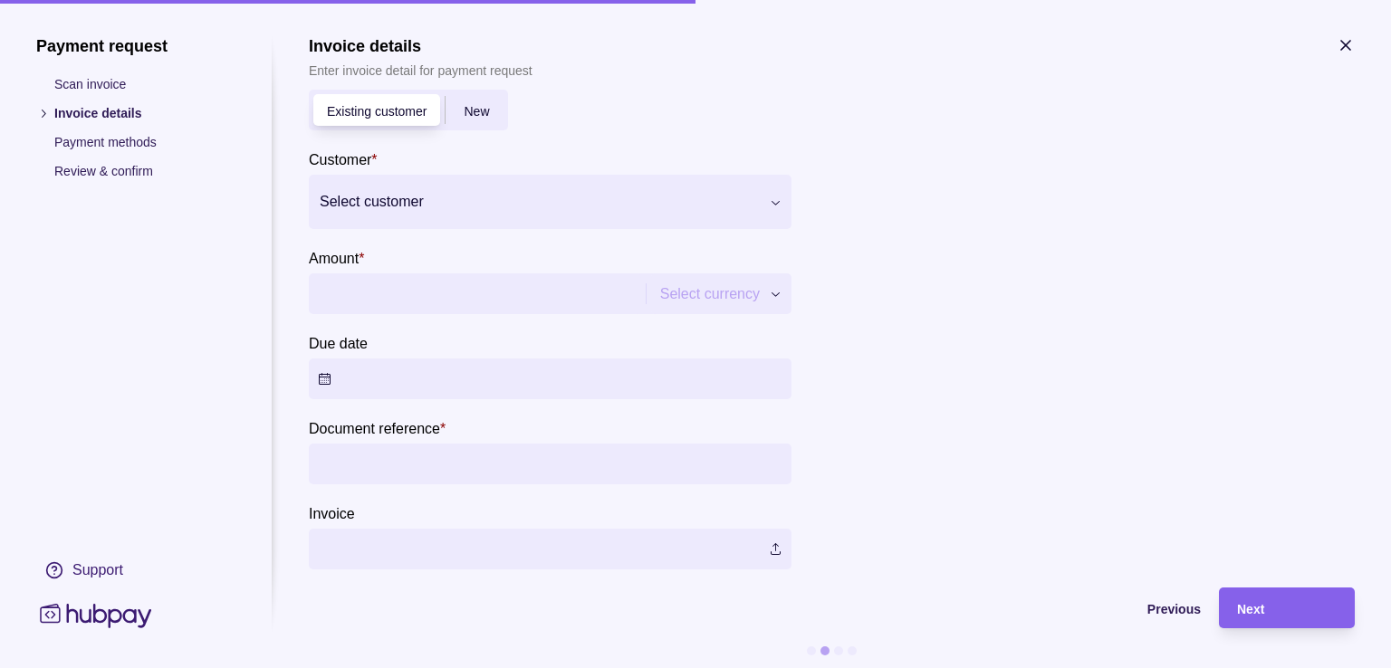
click at [484, 110] on span "New" at bounding box center [476, 111] width 25 height 14
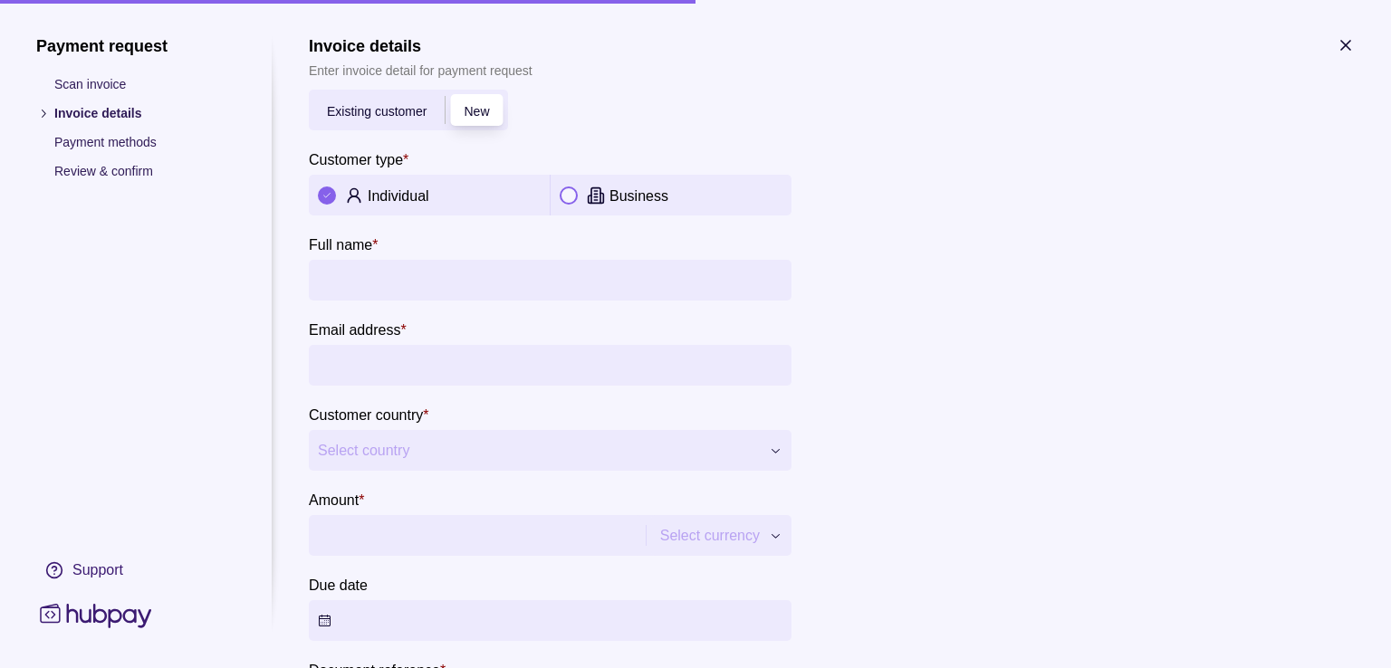
click at [366, 197] on div "Individual" at bounding box center [429, 196] width 223 height 22
click at [613, 193] on p "Business" at bounding box center [638, 195] width 59 height 15
